Goal: Task Accomplishment & Management: Manage account settings

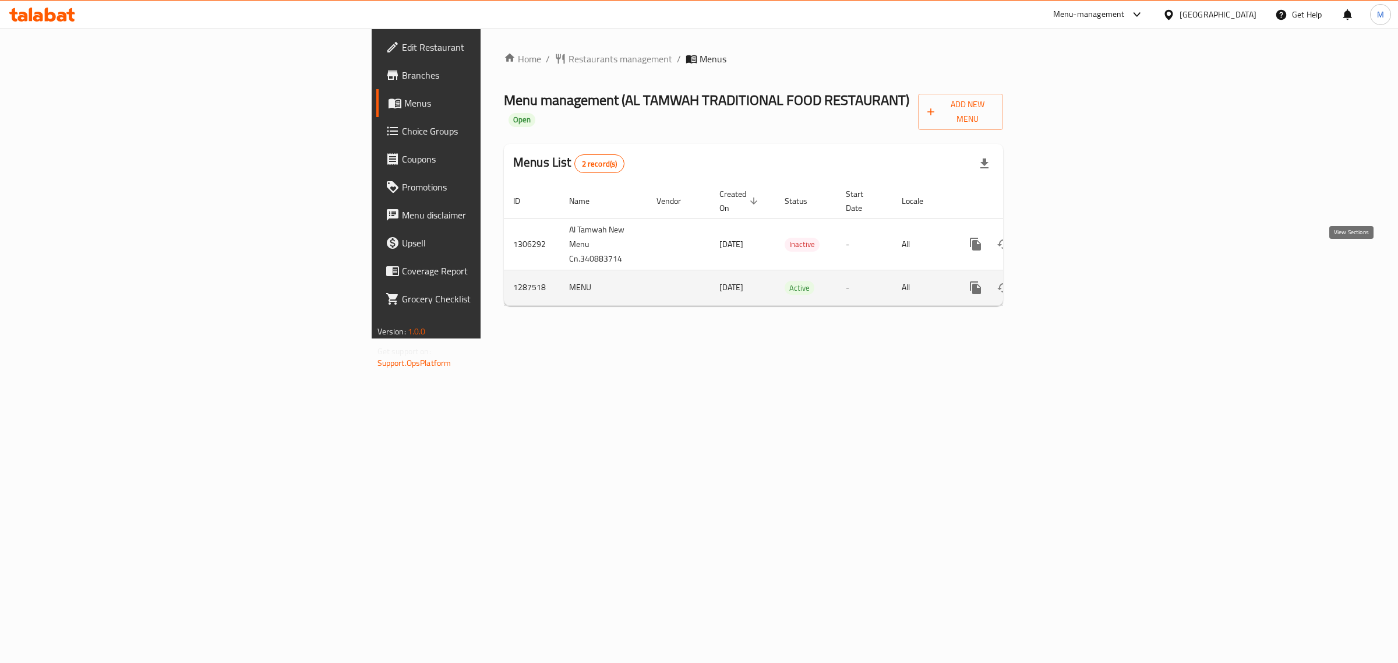
click at [1065, 283] on icon "enhanced table" at bounding box center [1060, 288] width 10 height 10
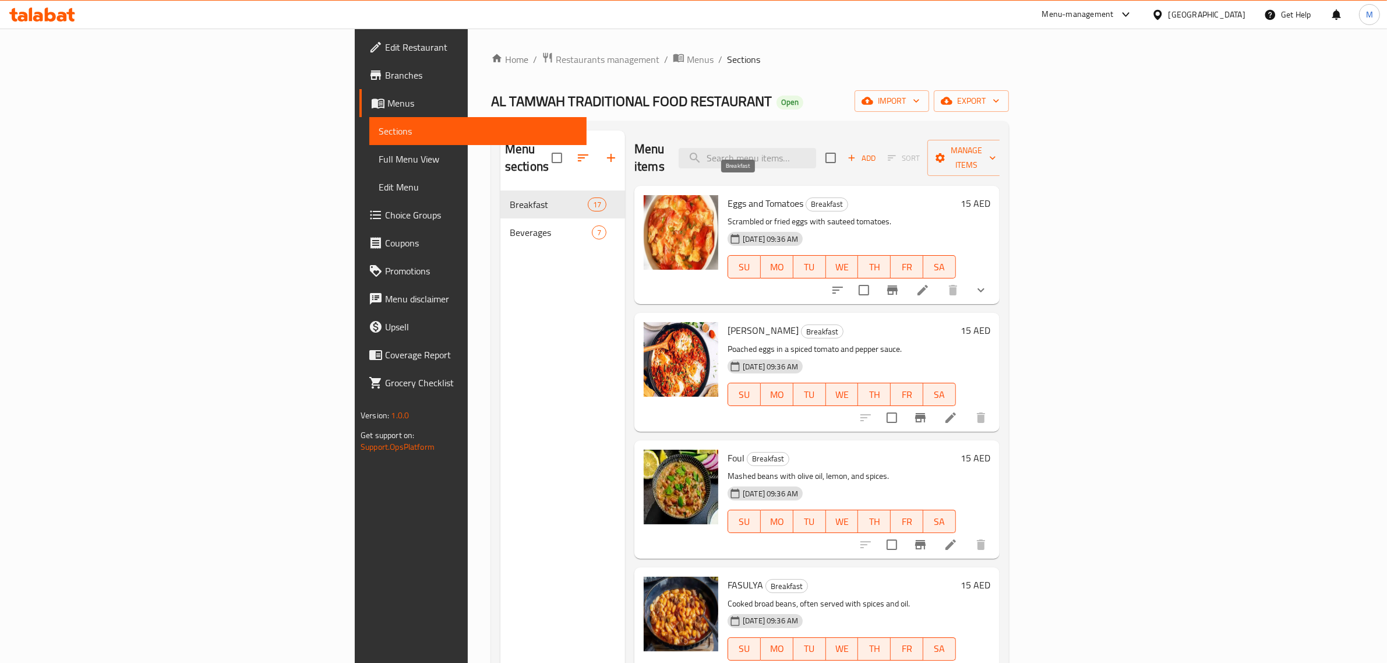
click at [806, 198] on span "Breakfast" at bounding box center [826, 204] width 41 height 13
copy span "Breakfast"
click at [687, 53] on span "Menus" at bounding box center [700, 59] width 27 height 14
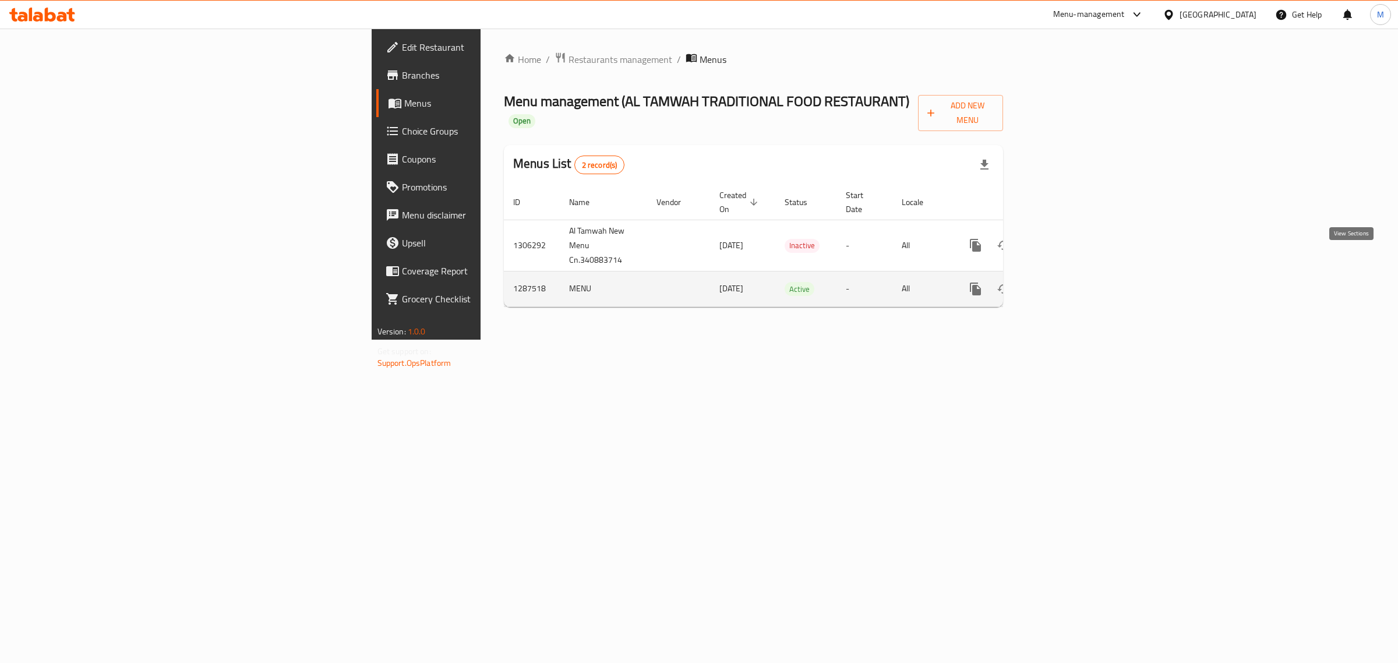
click at [1067, 282] on icon "enhanced table" at bounding box center [1060, 289] width 14 height 14
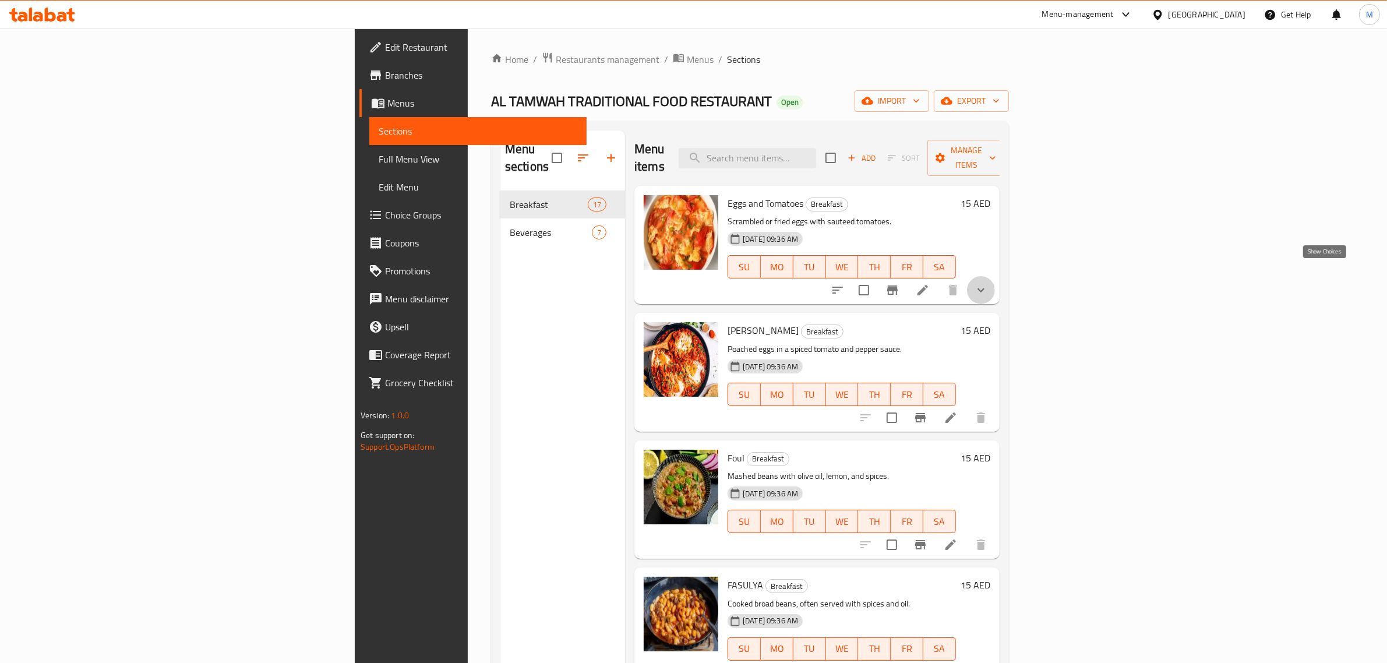
click at [985, 288] on icon "show more" at bounding box center [981, 290] width 7 height 4
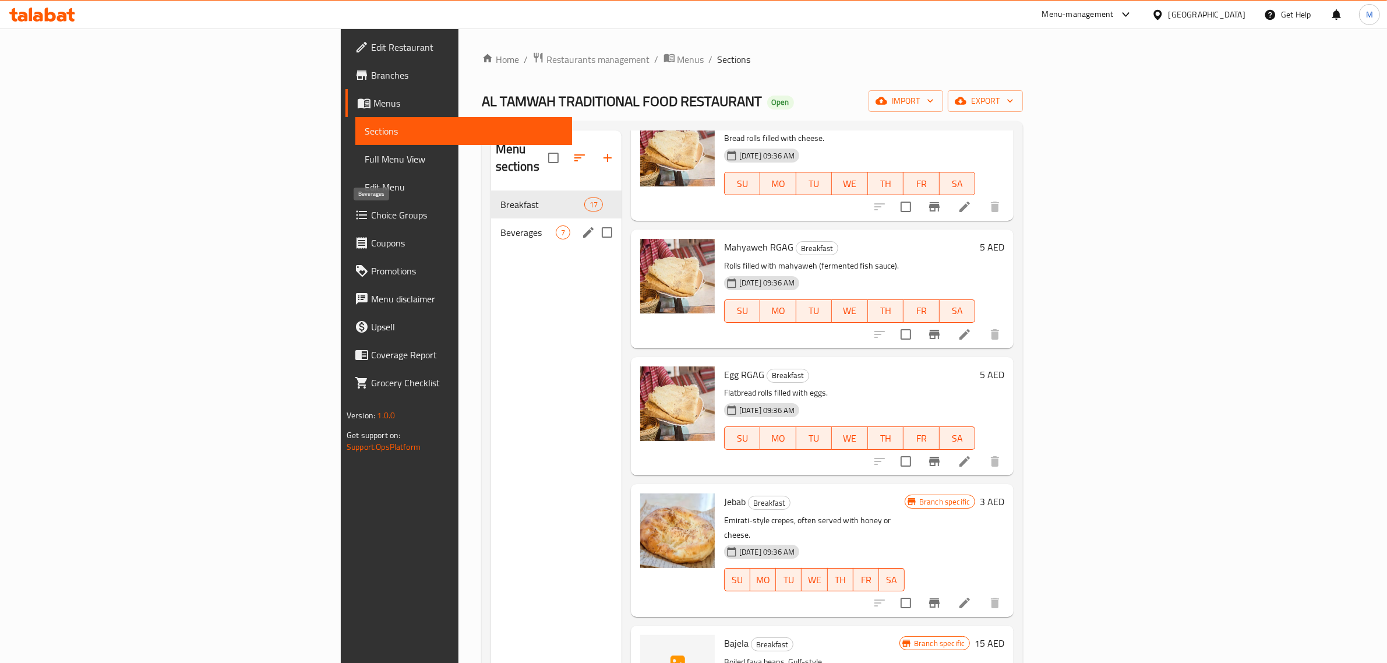
click at [501, 226] on span "Beverages" at bounding box center [528, 233] width 55 height 14
